Goal: Transaction & Acquisition: Purchase product/service

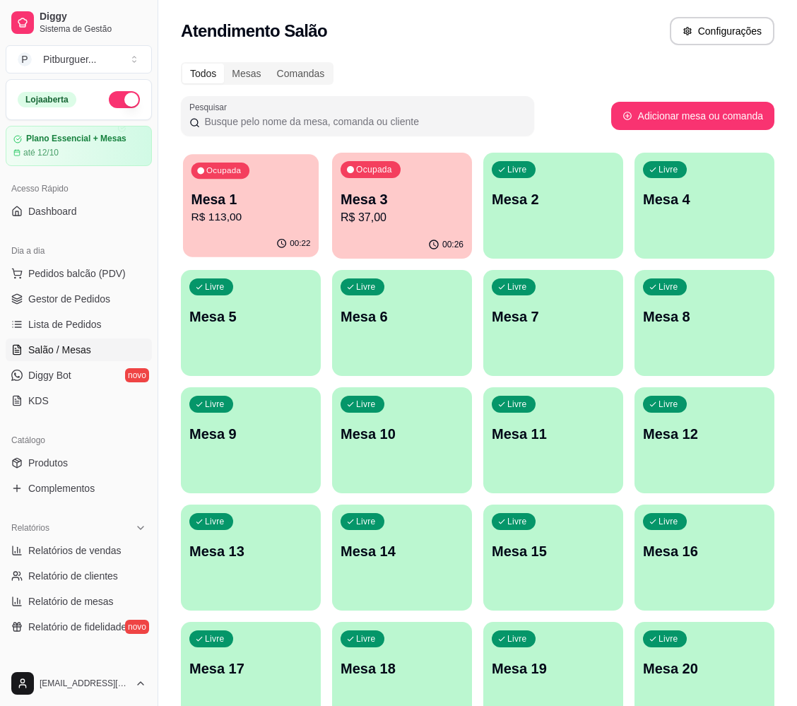
click at [227, 213] on p "R$ 113,00" at bounding box center [251, 217] width 119 height 16
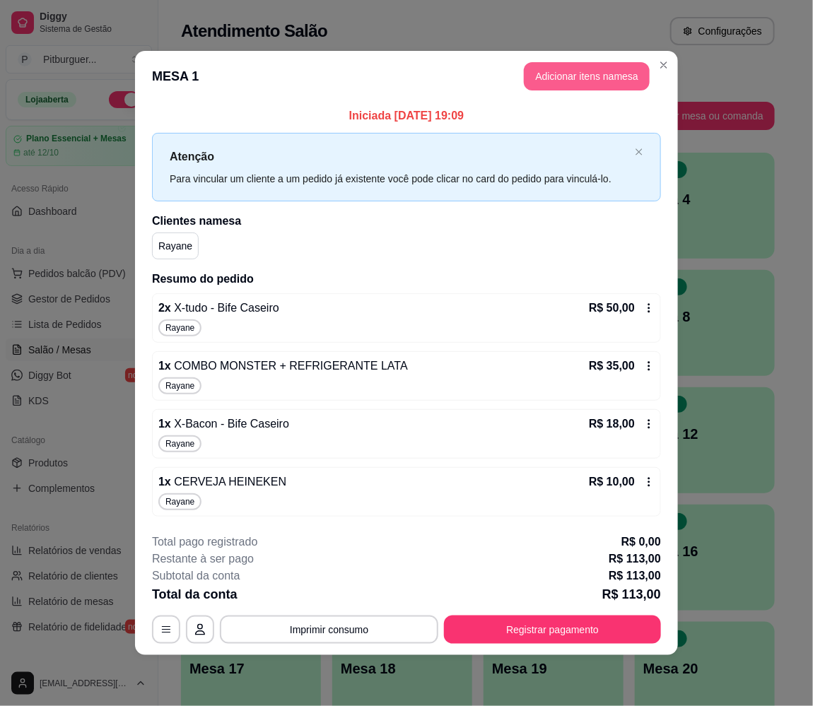
click at [600, 69] on button "Adicionar itens na mesa" at bounding box center [587, 76] width 126 height 28
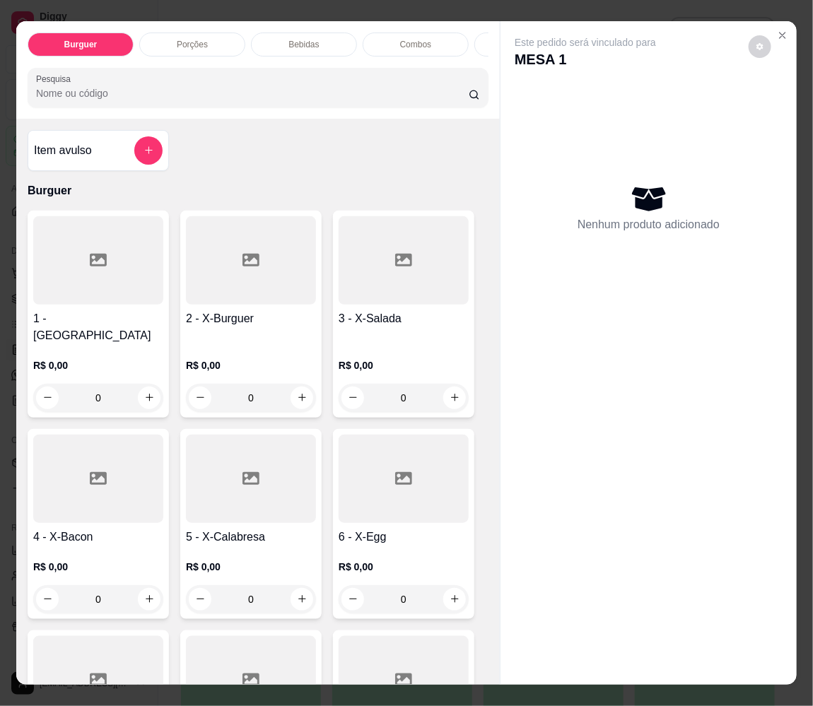
click at [288, 39] on p "Bebidas" at bounding box center [303, 44] width 30 height 11
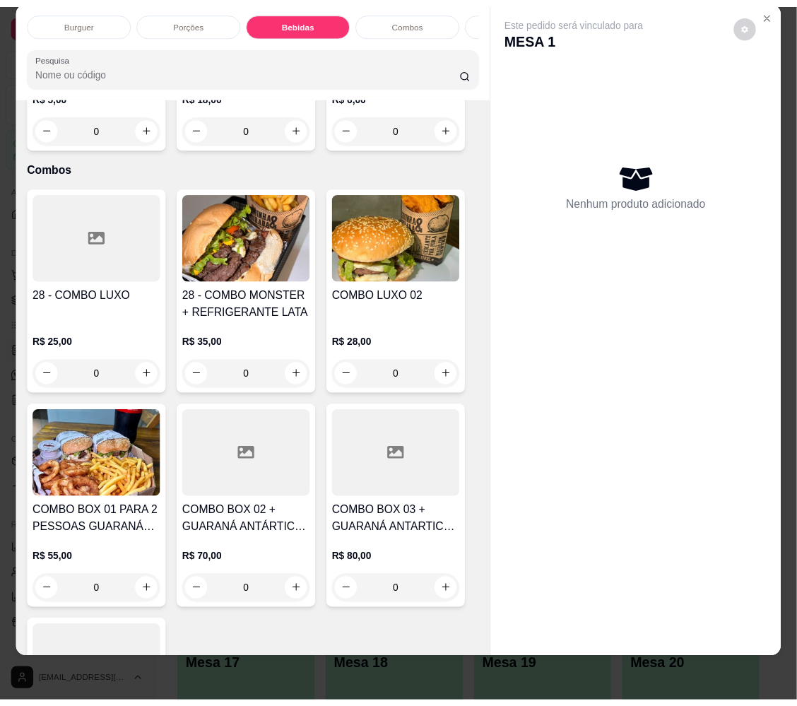
scroll to position [3246, 0]
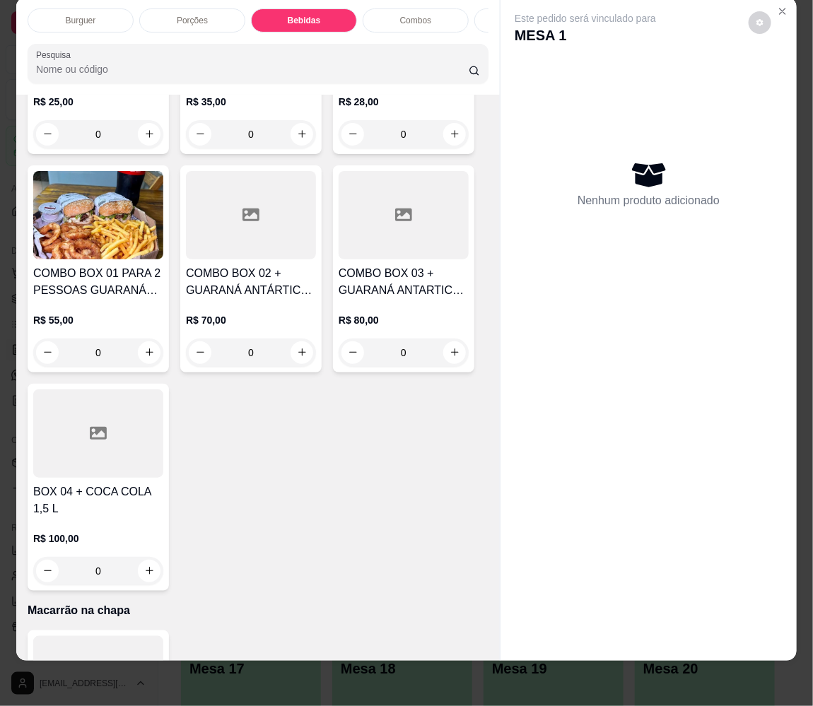
type input "1"
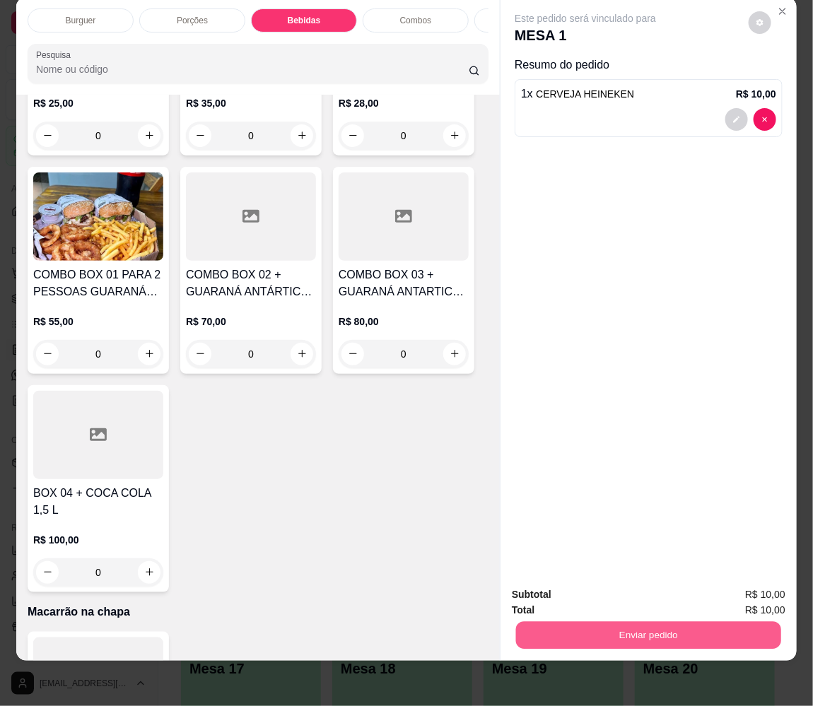
click at [640, 626] on button "Enviar pedido" at bounding box center [648, 636] width 265 height 28
click at [719, 591] on button "Sim, quero registrar" at bounding box center [734, 585] width 102 height 26
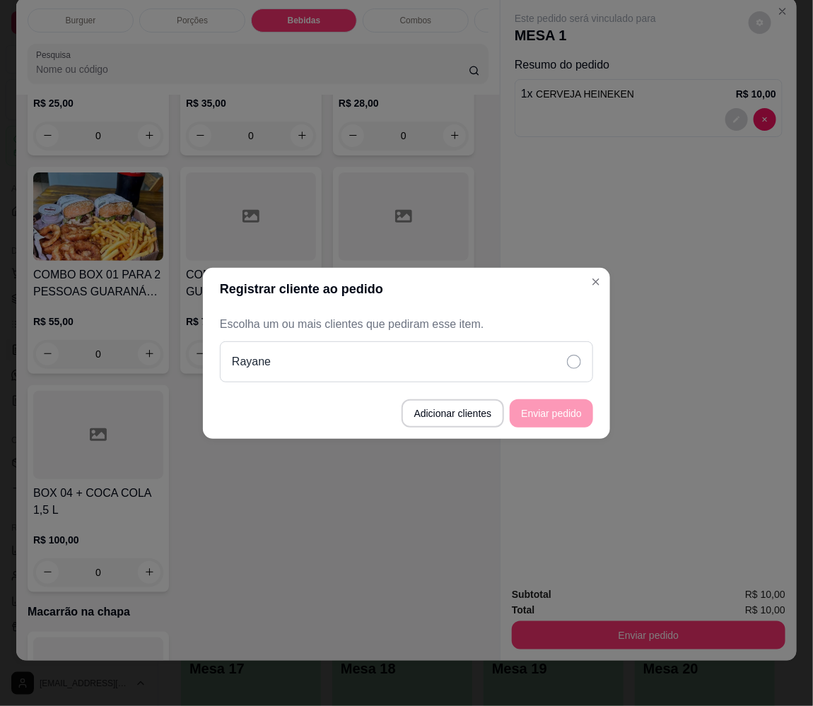
click at [444, 372] on div "Rayane" at bounding box center [406, 361] width 373 height 41
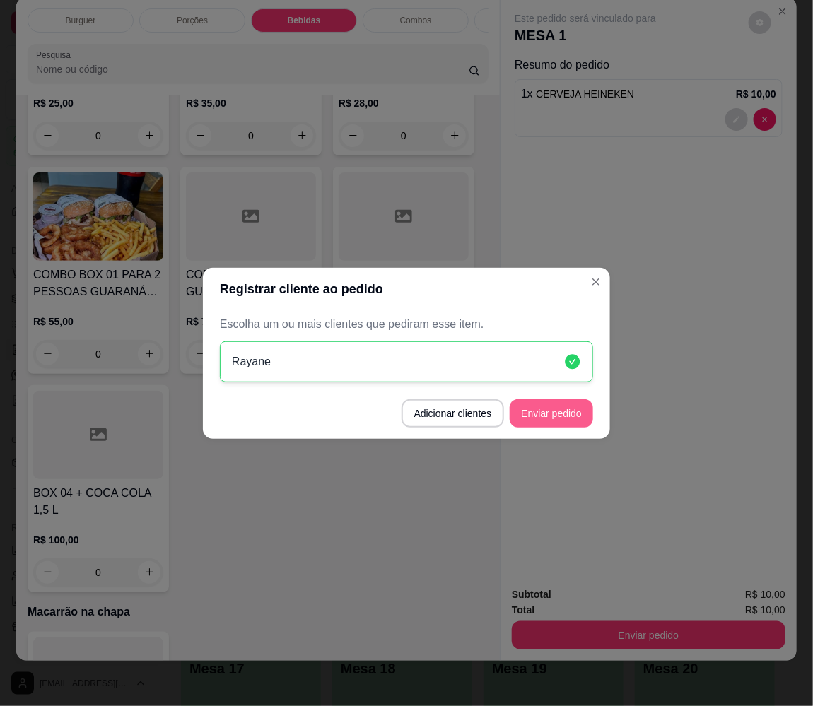
click at [556, 416] on button "Enviar pedido" at bounding box center [551, 413] width 83 height 28
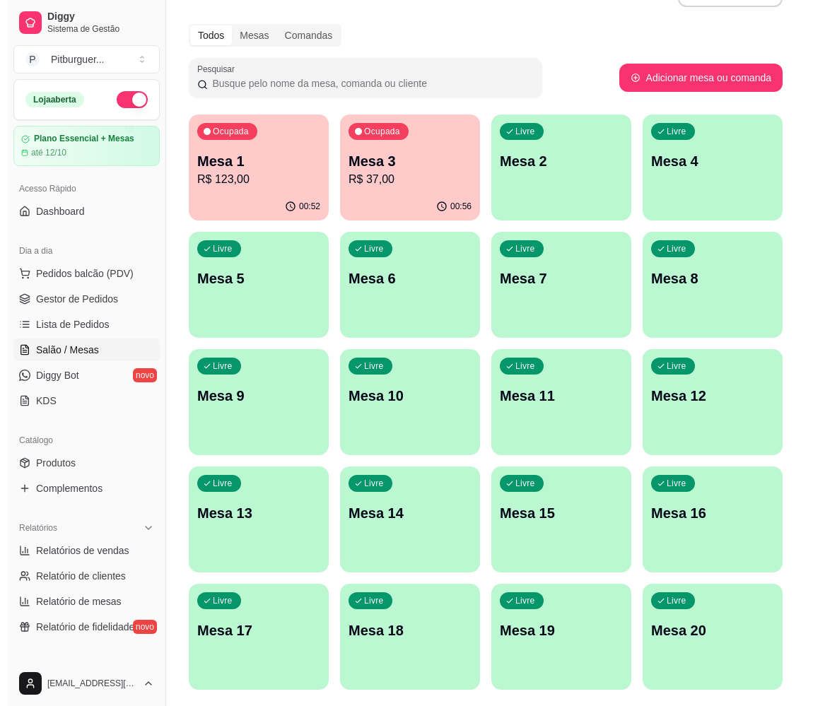
scroll to position [0, 0]
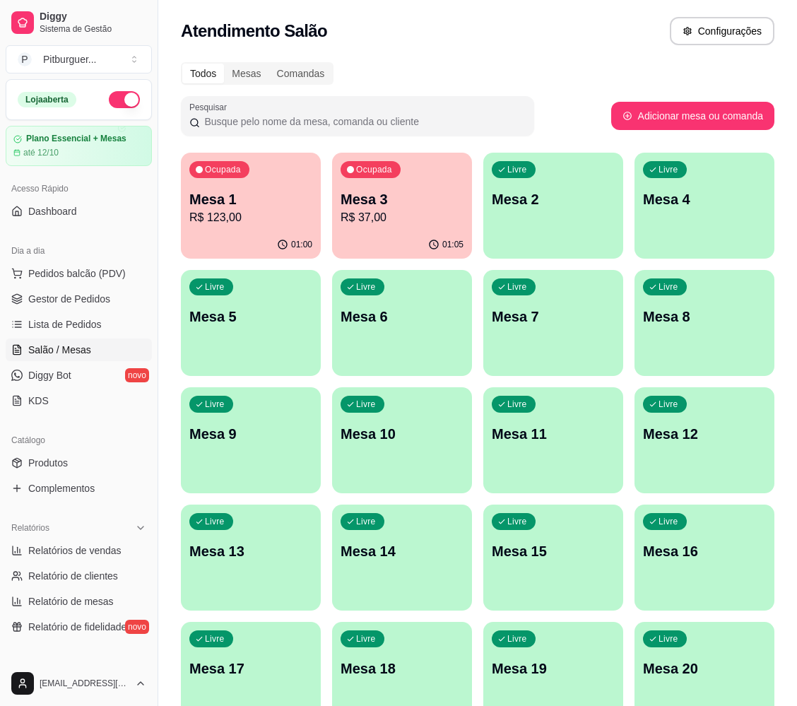
click at [270, 215] on p "R$ 123,00" at bounding box center [250, 217] width 123 height 17
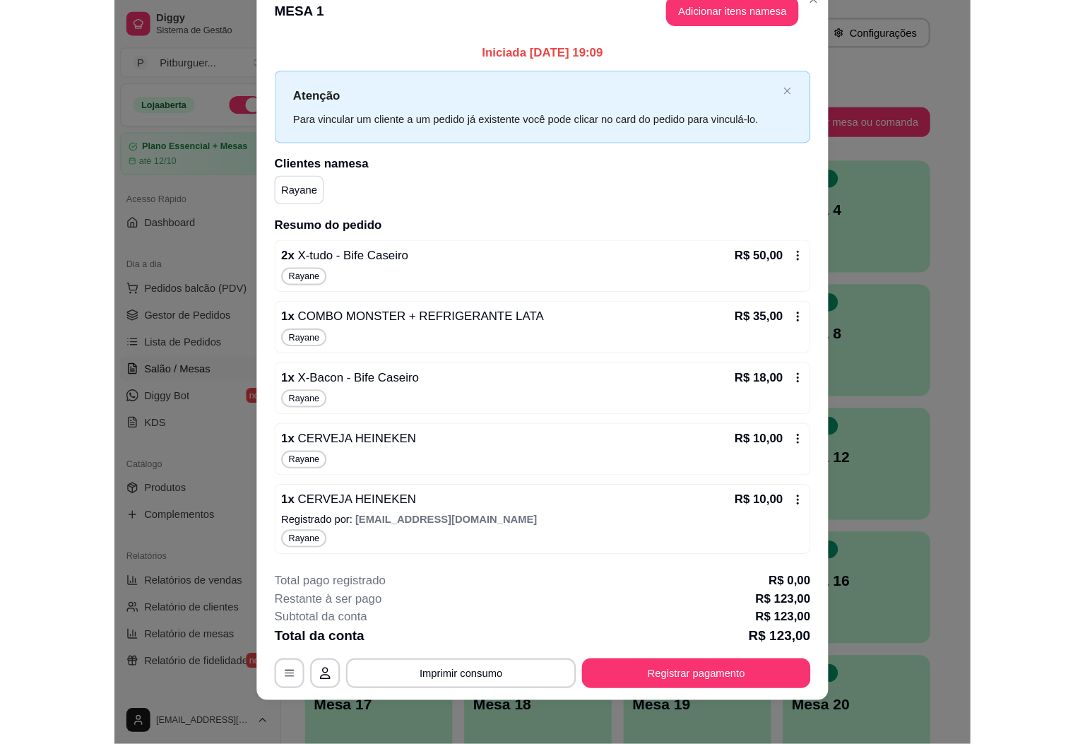
scroll to position [34, 0]
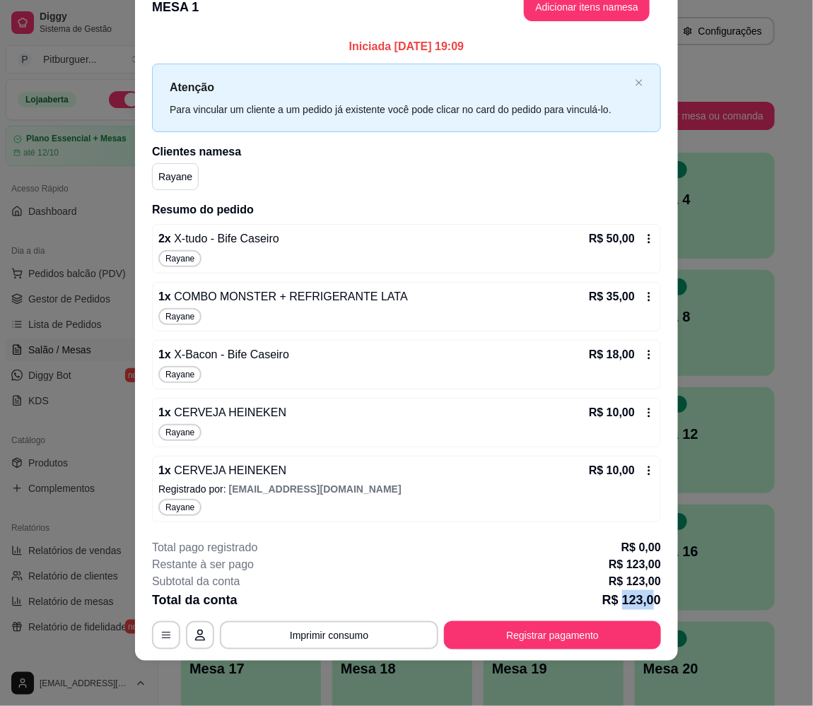
drag, startPoint x: 615, startPoint y: 594, endPoint x: 644, endPoint y: 599, distance: 30.1
click at [644, 599] on p "R$ 123,00" at bounding box center [631, 600] width 59 height 20
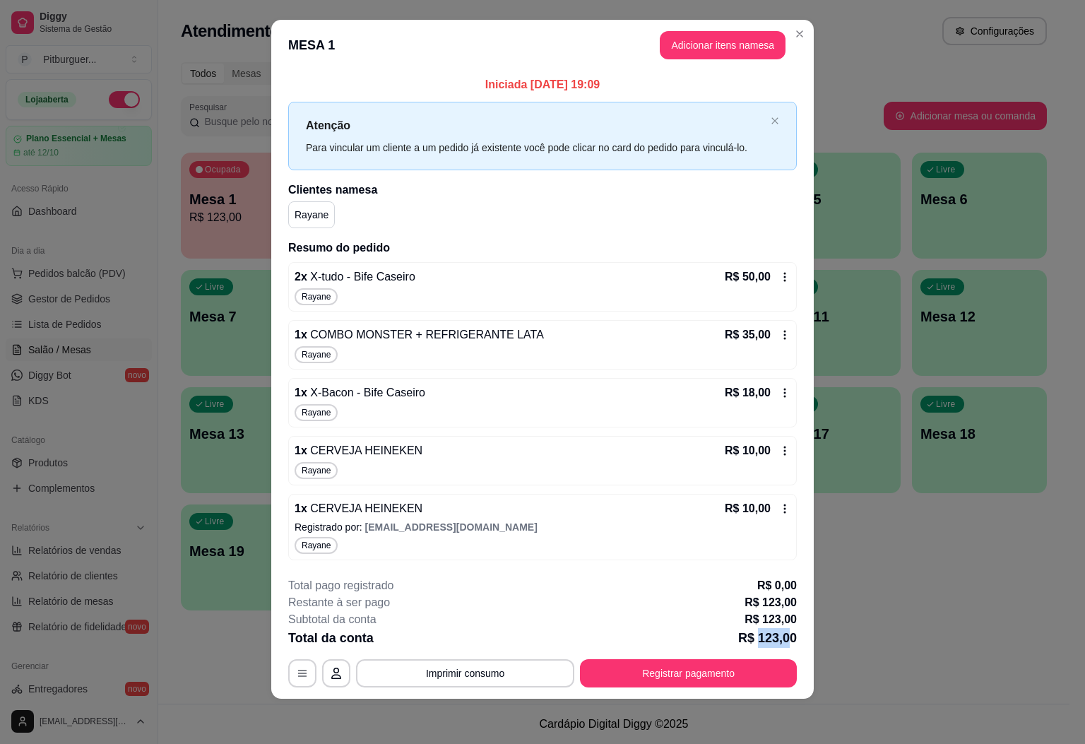
scroll to position [15, 0]
click at [746, 681] on button "Registrar pagamento" at bounding box center [688, 673] width 217 height 28
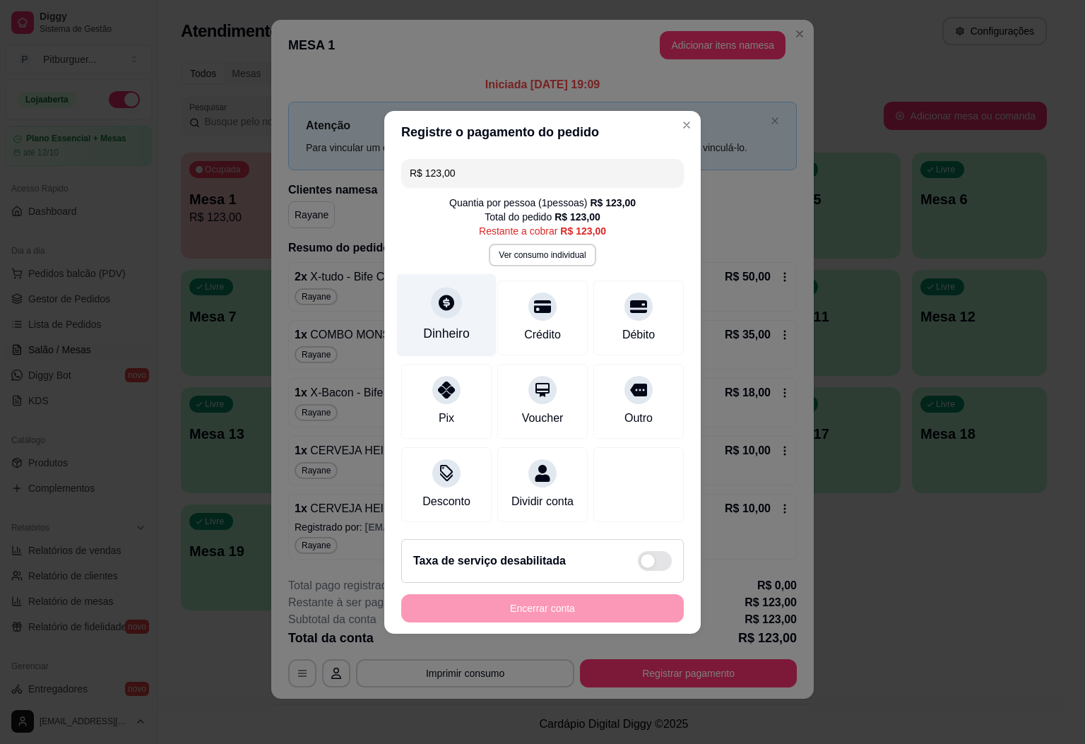
click at [462, 295] on div "Dinheiro" at bounding box center [447, 314] width 100 height 83
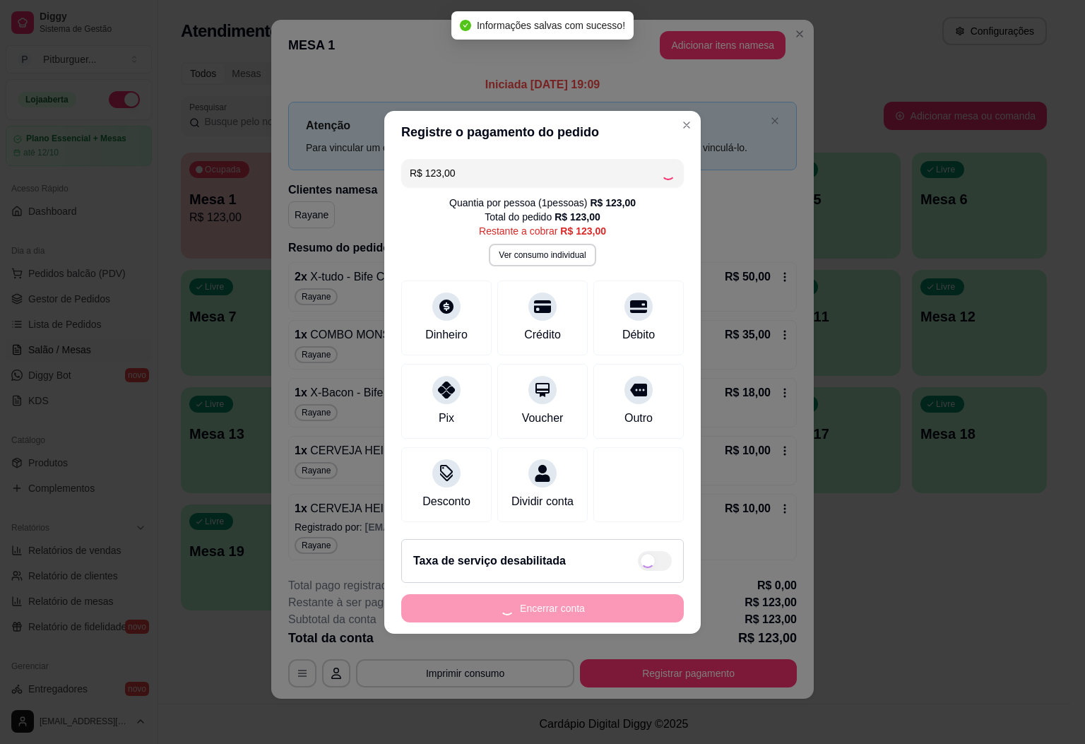
type input "R$ 0,00"
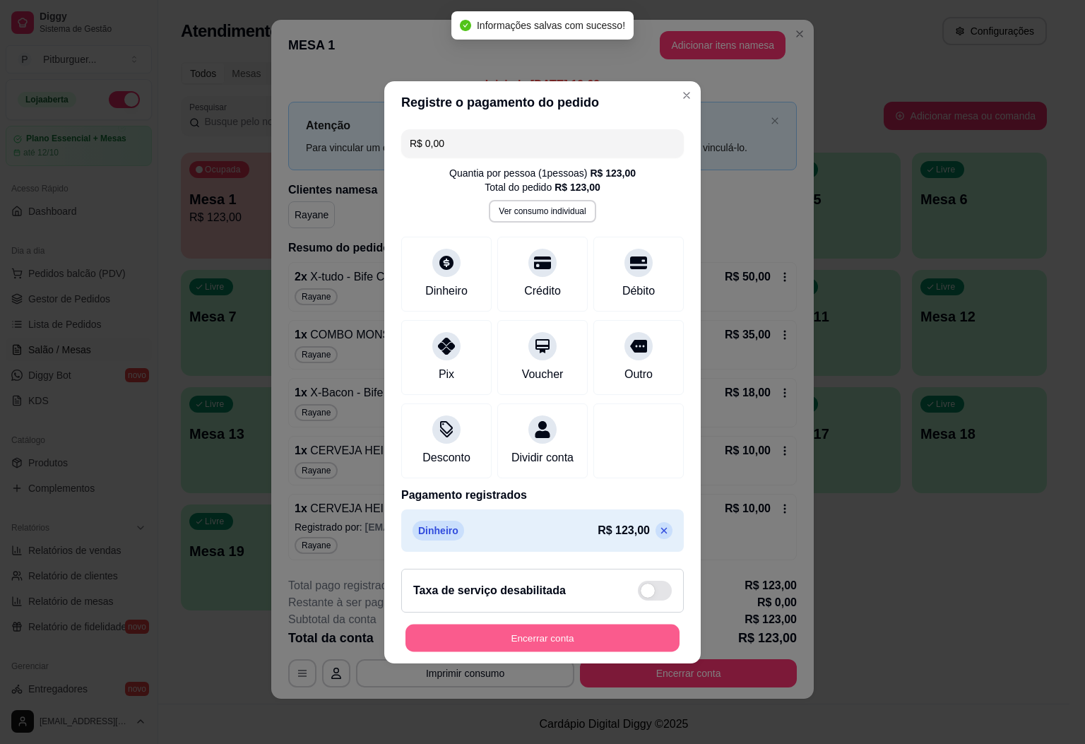
click at [549, 644] on button "Encerrar conta" at bounding box center [543, 638] width 274 height 28
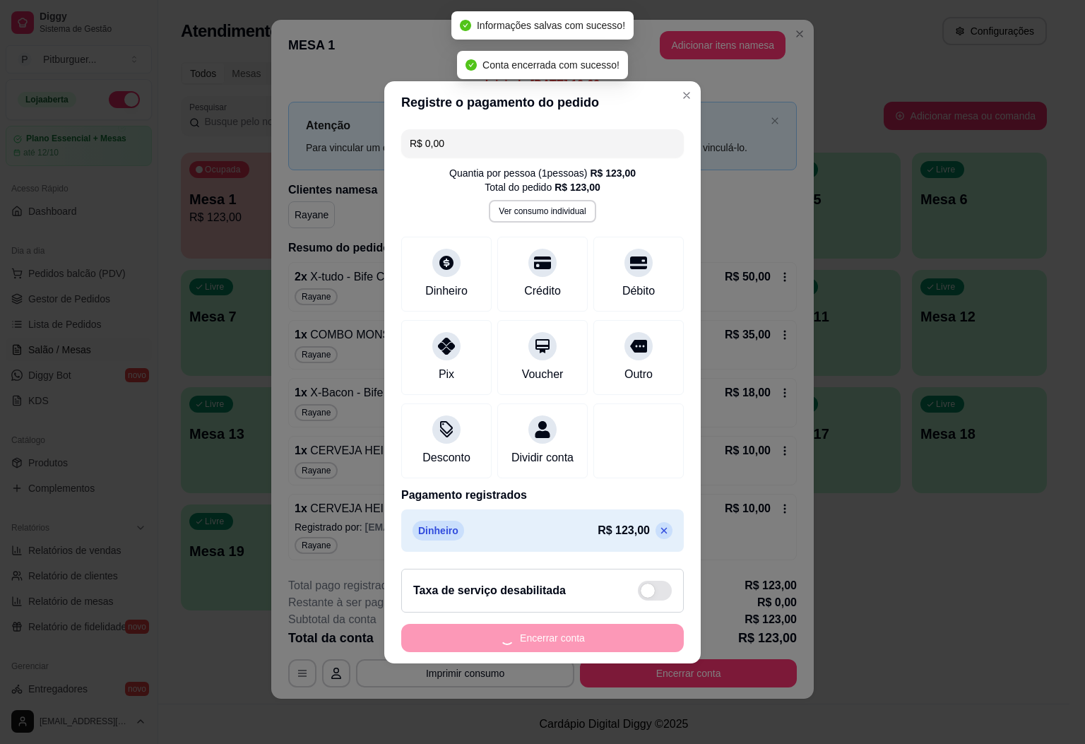
scroll to position [0, 0]
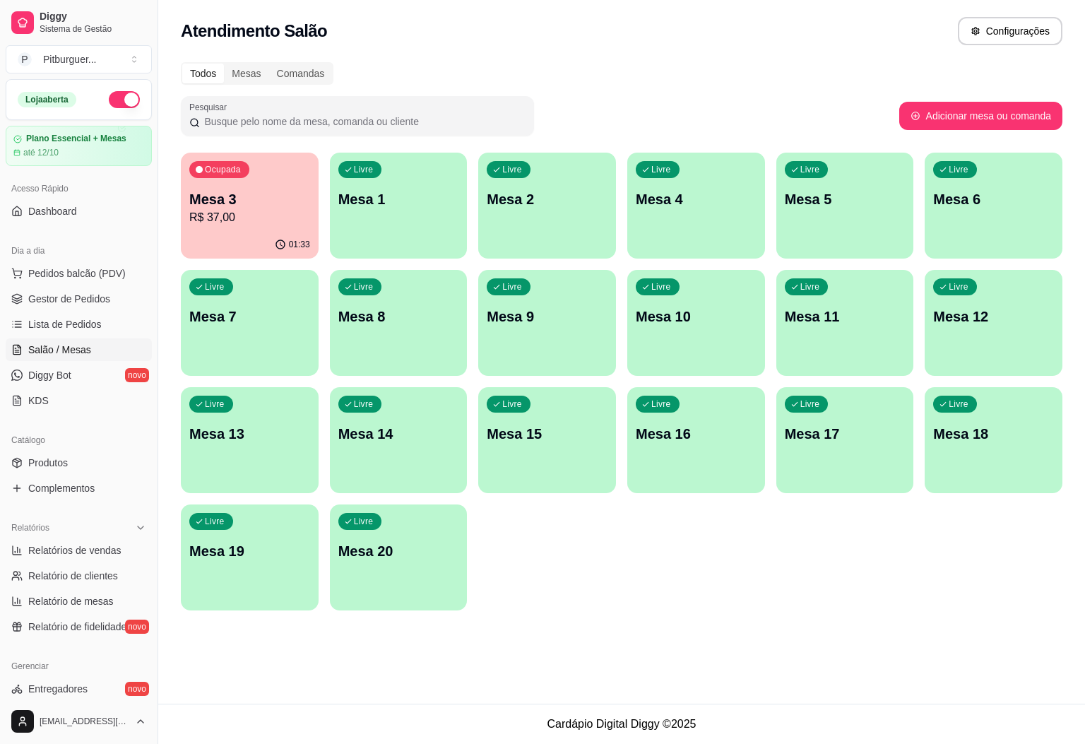
click at [266, 225] on p "R$ 37,00" at bounding box center [249, 217] width 121 height 17
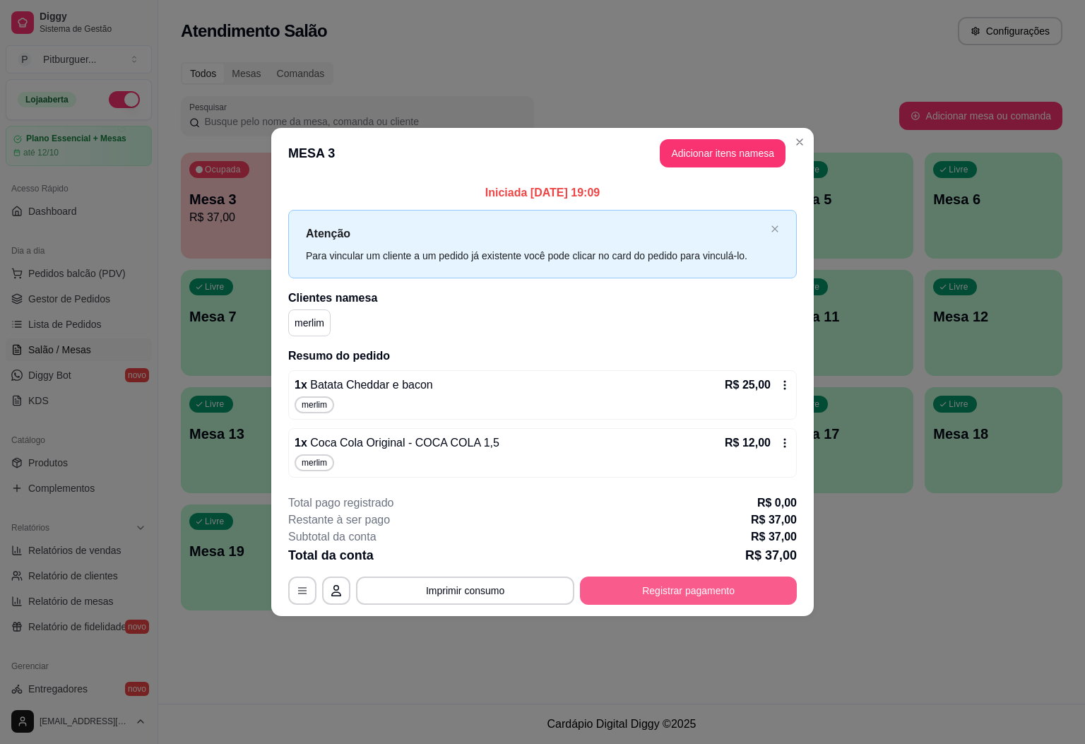
click at [712, 582] on button "Registrar pagamento" at bounding box center [688, 591] width 217 height 28
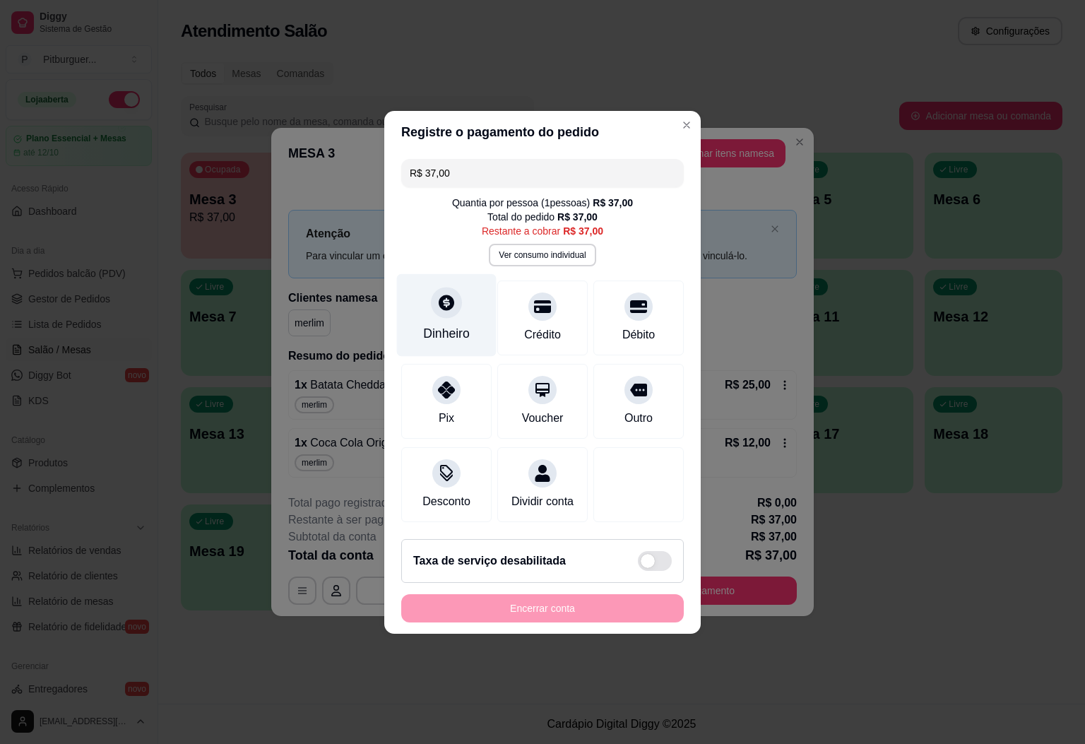
click at [454, 324] on div "Dinheiro" at bounding box center [446, 333] width 47 height 18
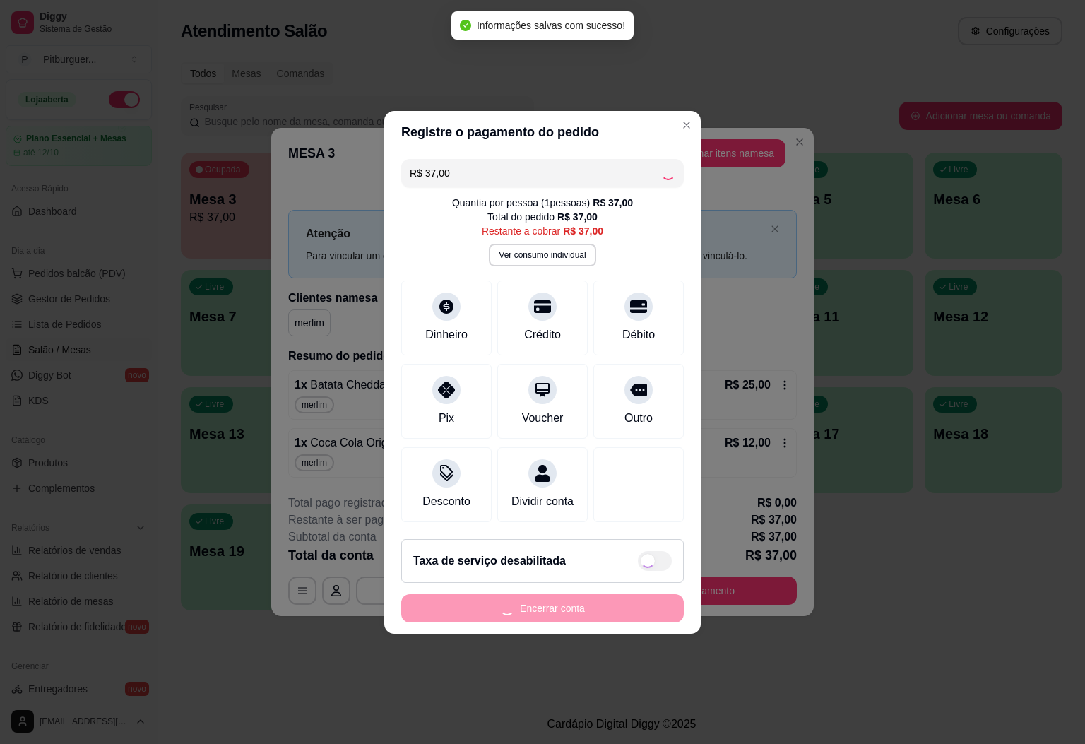
type input "R$ 0,00"
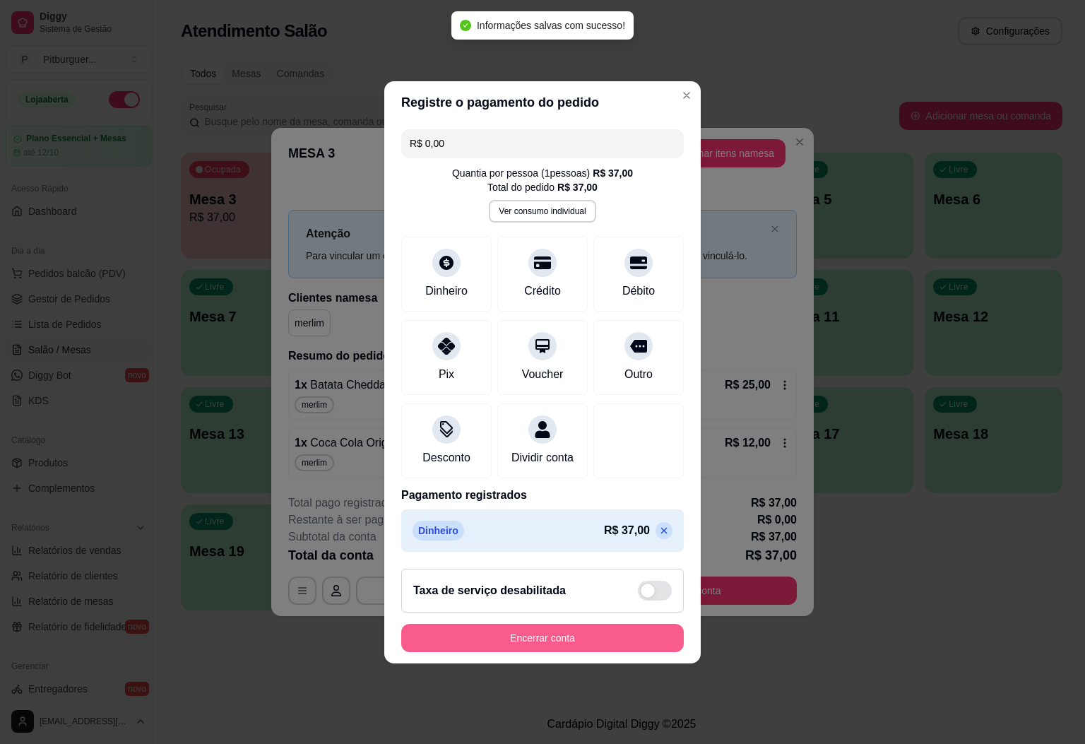
click at [568, 649] on button "Encerrar conta" at bounding box center [542, 638] width 283 height 28
